Goal: Task Accomplishment & Management: Use online tool/utility

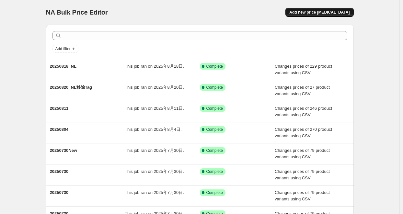
click at [323, 16] on button "Add new price [MEDICAL_DATA]" at bounding box center [320, 12] width 68 height 9
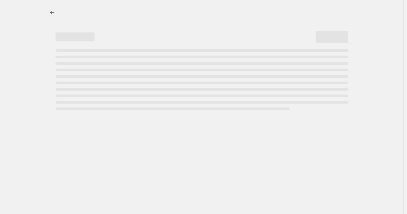
select select "percentage"
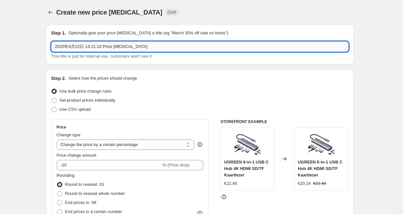
drag, startPoint x: 142, startPoint y: 46, endPoint x: 53, endPoint y: 46, distance: 88.8
click at [53, 46] on input "2025年8月22日 14:21:10 Price [MEDICAL_DATA]" at bounding box center [200, 47] width 298 height 10
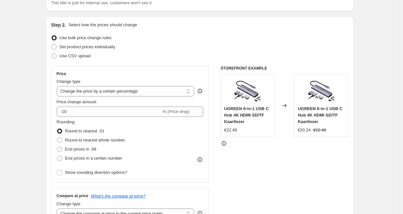
scroll to position [53, 0]
click at [75, 55] on span "Use CSV upload" at bounding box center [75, 56] width 31 height 5
click at [52, 54] on input "Use CSV upload" at bounding box center [52, 54] width 0 height 0
radio input "true"
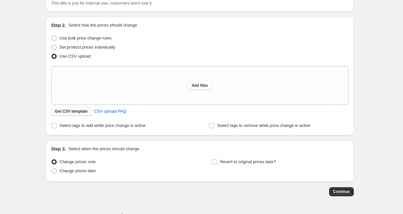
click at [82, 113] on span "Get CSV template" at bounding box center [71, 111] width 33 height 5
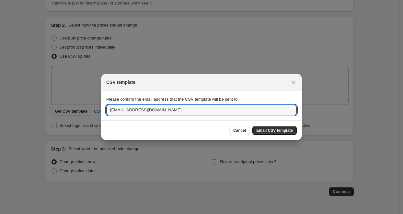
drag, startPoint x: 123, startPoint y: 112, endPoint x: 85, endPoint y: 113, distance: 37.6
type input "[EMAIL_ADDRESS][DOMAIN_NAME]"
click at [265, 131] on span "Email CSV template" at bounding box center [274, 130] width 37 height 5
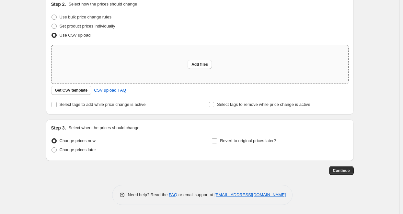
scroll to position [75, 0]
